Goal: Task Accomplishment & Management: Manage account settings

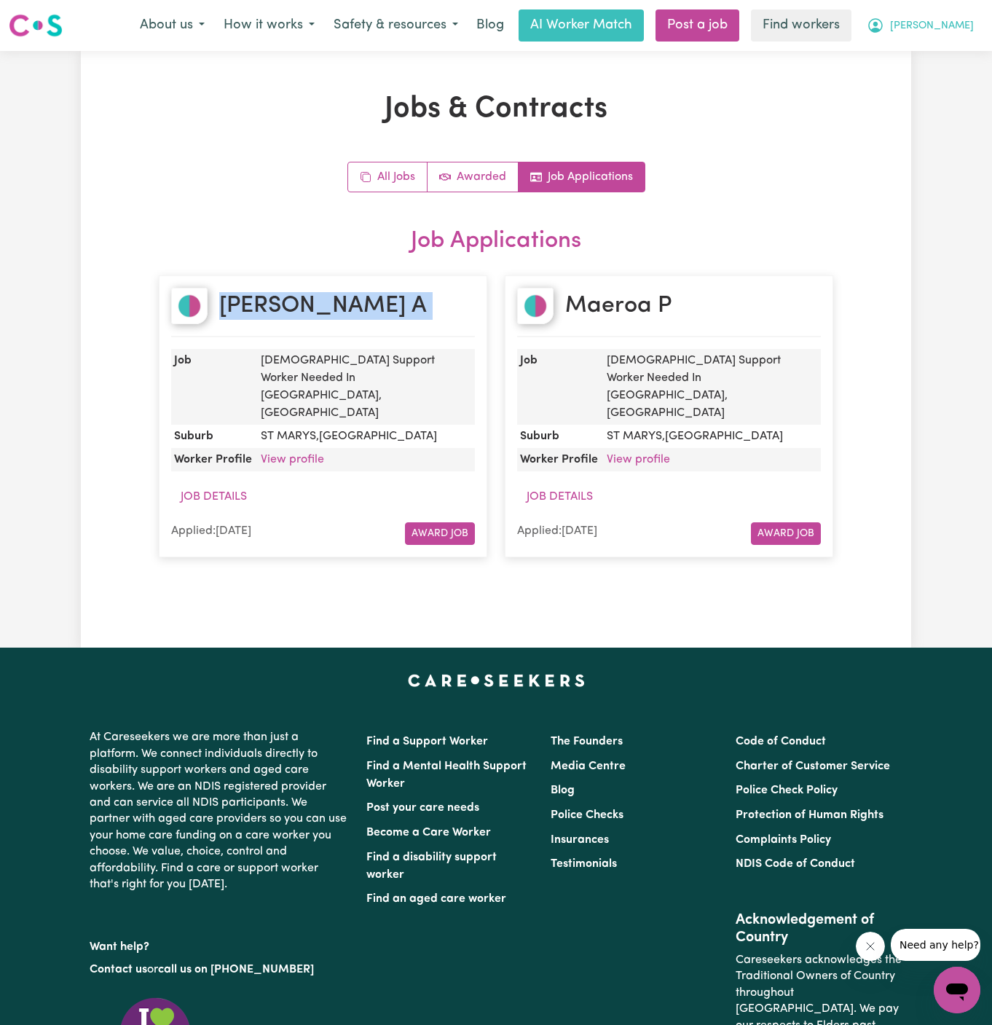
click at [966, 33] on span "[PERSON_NAME]" at bounding box center [932, 26] width 84 height 16
click at [966, 53] on link "My Dashboard" at bounding box center [925, 57] width 115 height 28
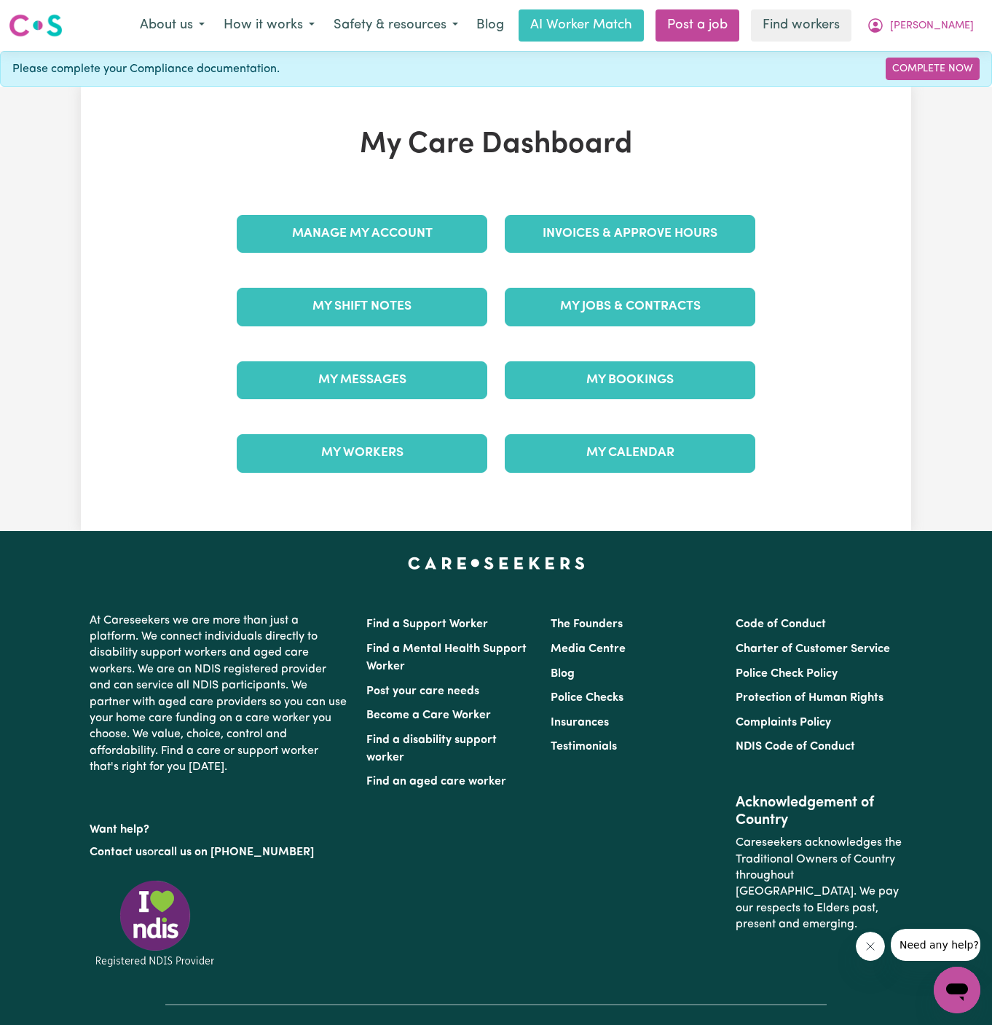
click at [979, 4] on nav "Menu About us How it works Safety & resources Blog AI Worker Match Post a job F…" at bounding box center [496, 25] width 992 height 51
click at [967, 23] on span "[PERSON_NAME]" at bounding box center [932, 26] width 84 height 16
click at [948, 90] on link "Logout" at bounding box center [925, 84] width 115 height 28
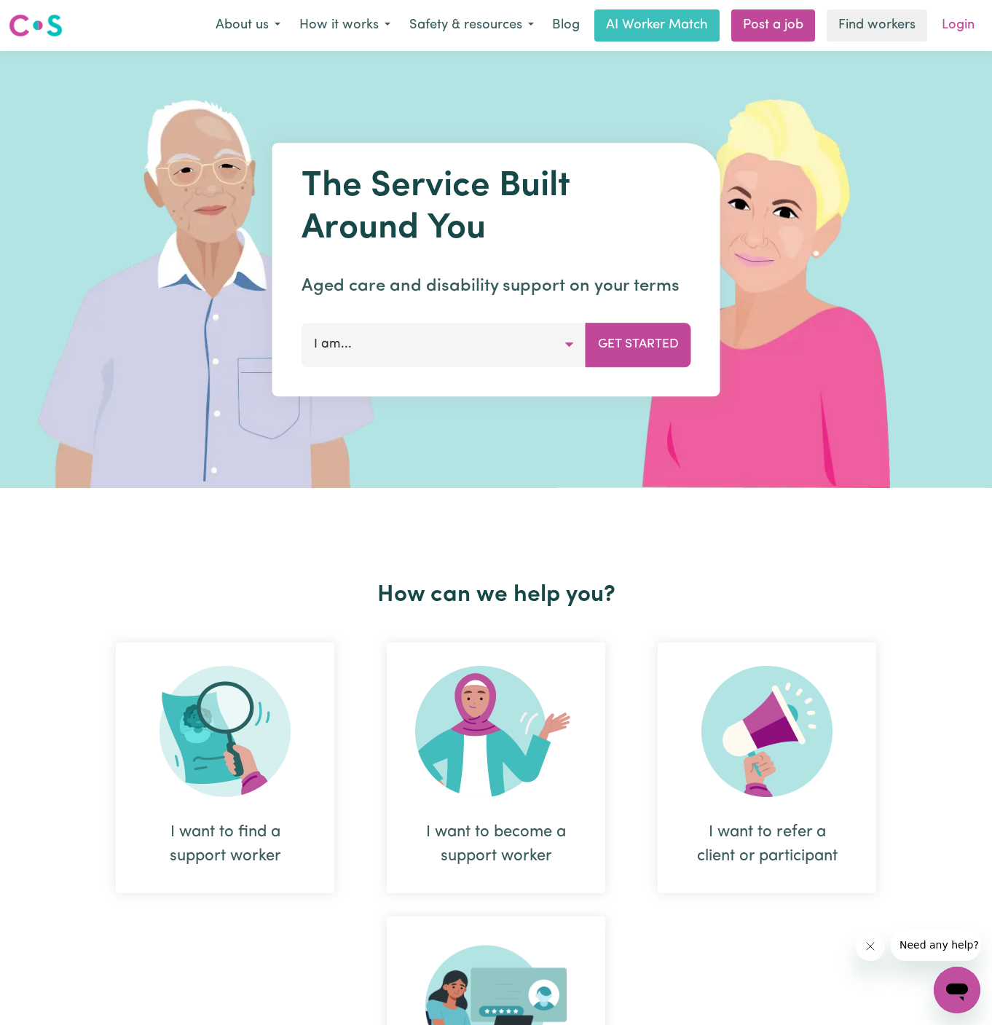
click at [971, 16] on link "Login" at bounding box center [958, 25] width 50 height 32
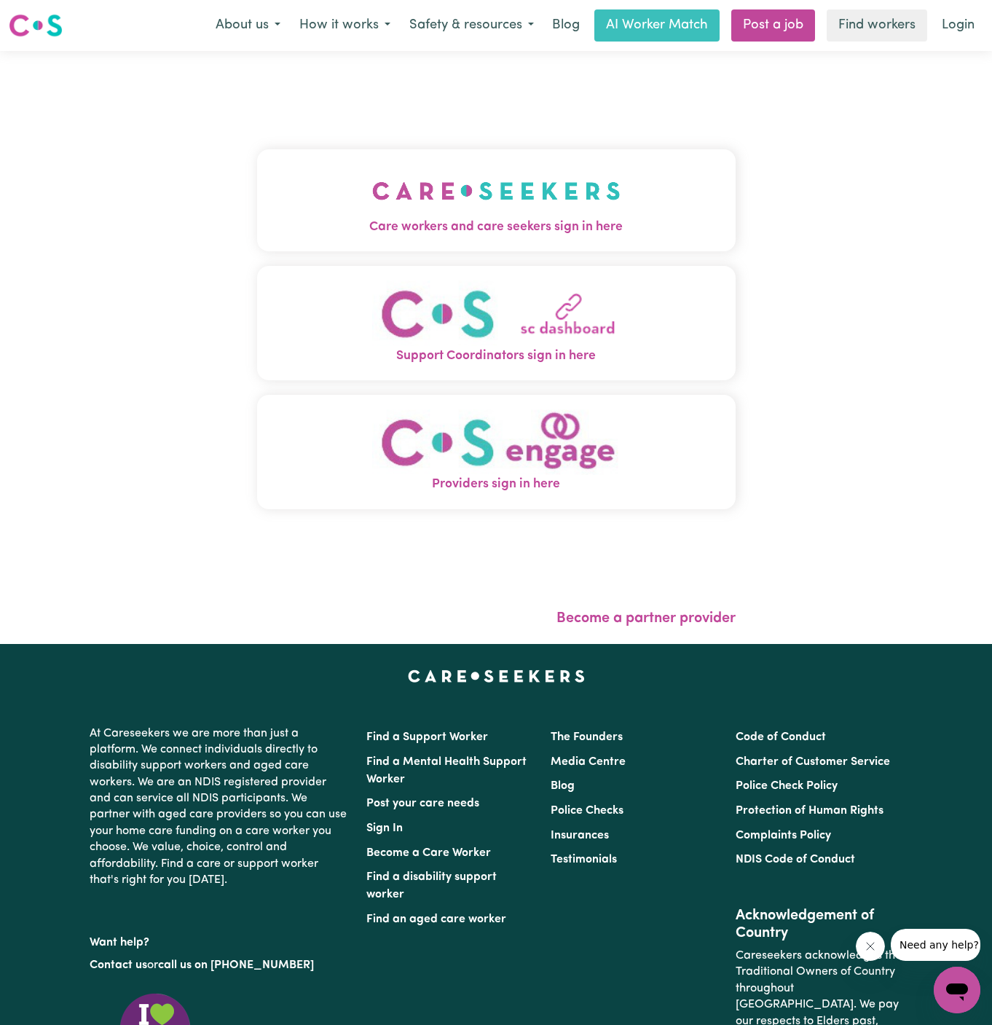
click at [414, 197] on img "Care workers and care seekers sign in here" at bounding box center [496, 191] width 248 height 54
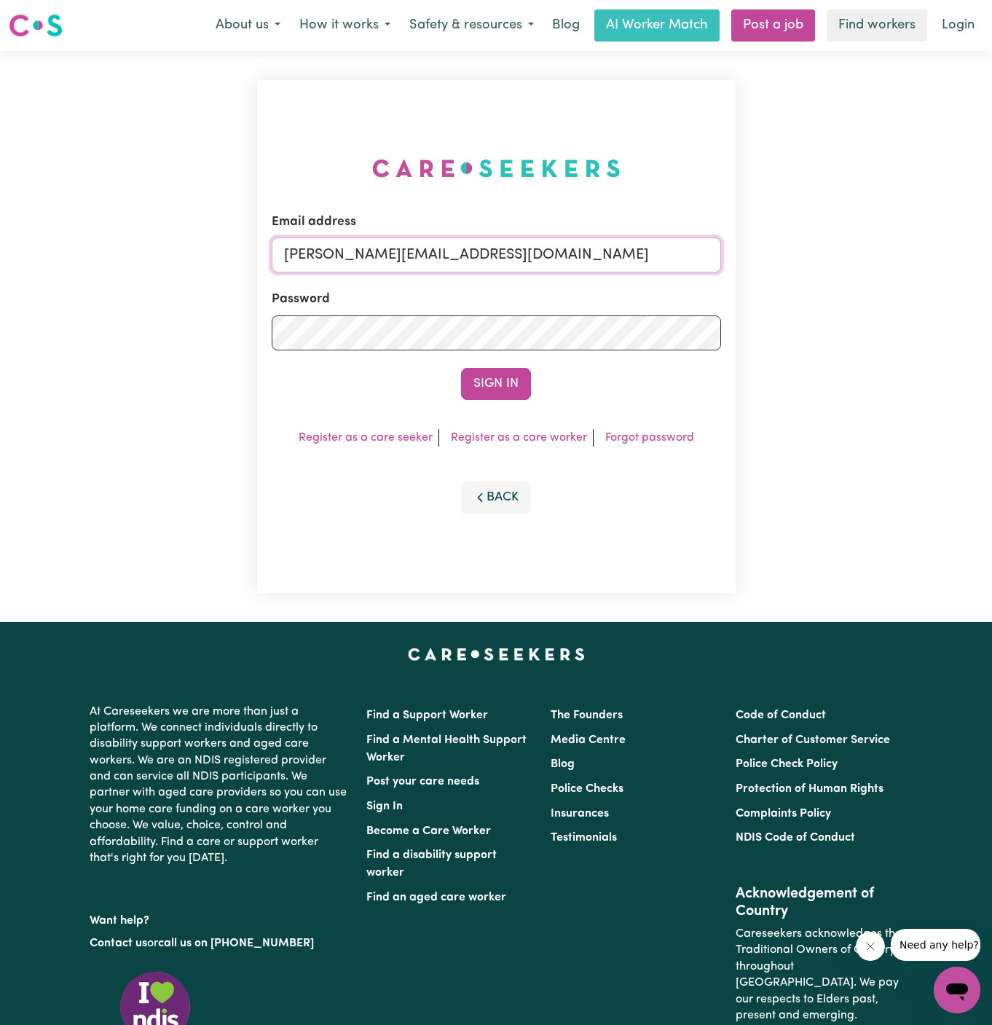
click at [595, 248] on input "[PERSON_NAME][EMAIL_ADDRESS][DOMAIN_NAME]" at bounding box center [496, 254] width 449 height 35
click at [538, 243] on input "[PERSON_NAME][EMAIL_ADDRESS][DOMAIN_NAME]" at bounding box center [496, 254] width 449 height 35
drag, startPoint x: 361, startPoint y: 257, endPoint x: 905, endPoint y: 259, distance: 543.4
click at [905, 259] on div "Email address [EMAIL_ADDRESS][DOMAIN_NAME] Password Sign In Register as a care …" at bounding box center [496, 336] width 992 height 571
type input "[EMAIL_ADDRESS][DOMAIN_NAME]"
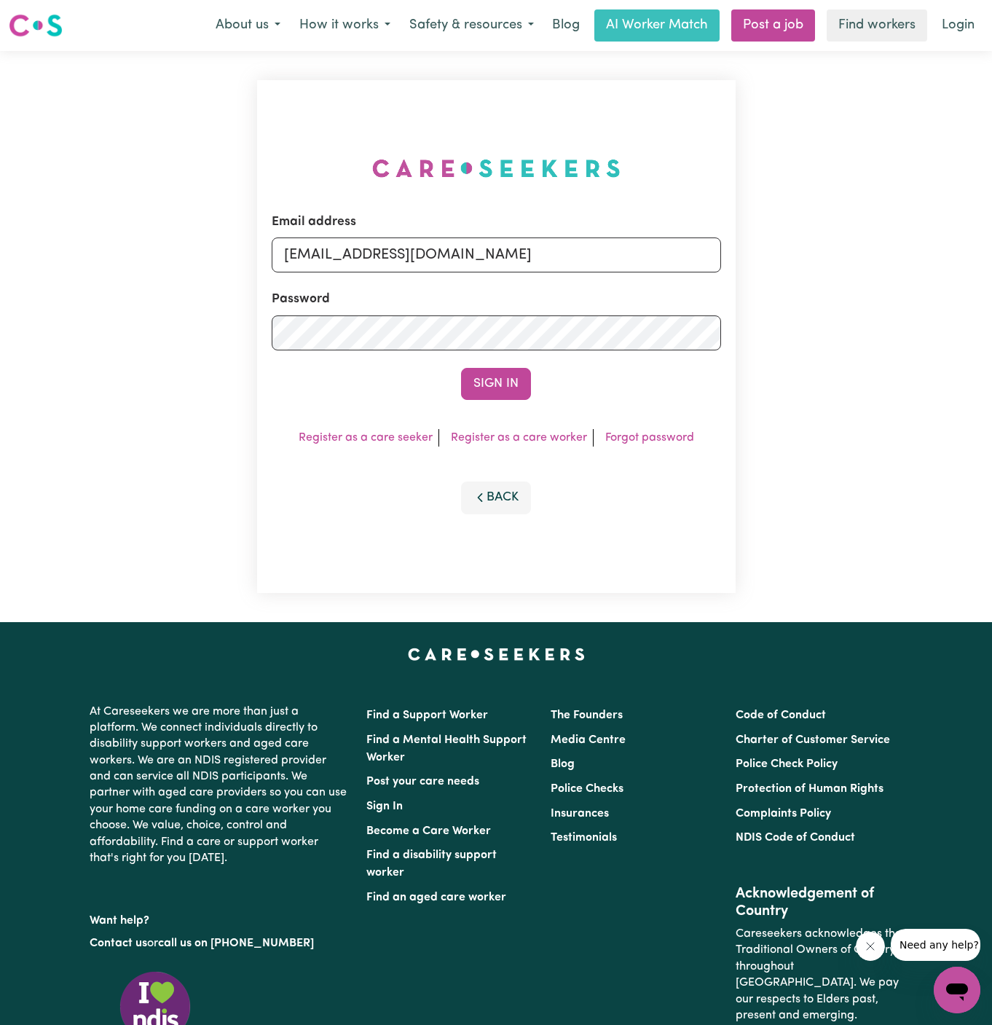
click at [461, 368] on button "Sign In" at bounding box center [496, 384] width 70 height 32
